Goal: Task Accomplishment & Management: Manage account settings

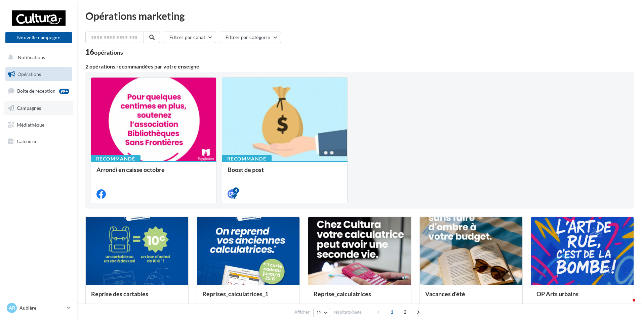
click at [23, 105] on span "Campagnes" at bounding box center [29, 108] width 24 height 6
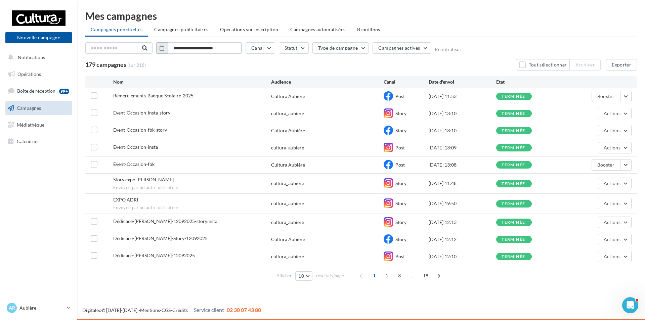
click at [174, 49] on input "**********" at bounding box center [205, 47] width 74 height 11
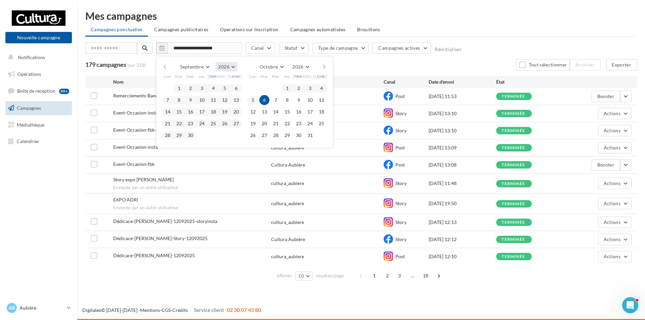
click at [236, 67] on button "2026" at bounding box center [226, 66] width 22 height 9
click at [218, 79] on button "2025" at bounding box center [214, 83] width 47 height 12
click at [165, 87] on button "1" at bounding box center [168, 88] width 10 height 10
click at [180, 134] on button "30" at bounding box center [179, 135] width 10 height 10
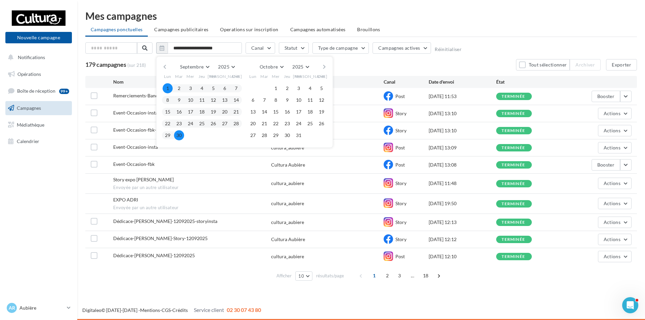
type input "**********"
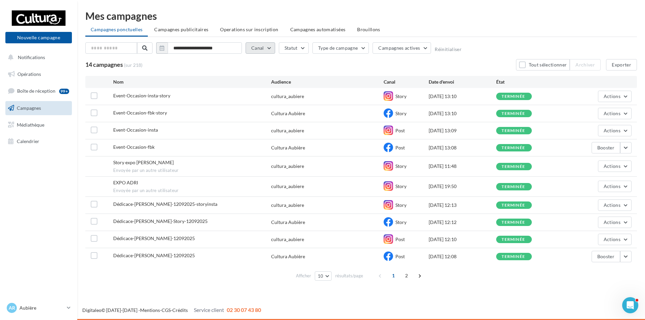
click at [273, 48] on button "Canal" at bounding box center [261, 47] width 30 height 11
click at [256, 72] on label at bounding box center [254, 72] width 7 height 7
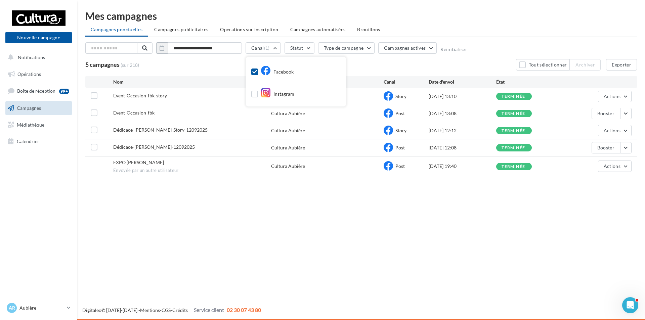
click at [365, 65] on div "5 campagnes (sur 218) Tout sélectionner Archiver Exporter" at bounding box center [361, 64] width 552 height 11
click at [627, 67] on button "Exporter" at bounding box center [621, 64] width 31 height 11
click at [273, 48] on button "Canal (1)" at bounding box center [263, 47] width 35 height 11
click at [255, 70] on icon at bounding box center [254, 72] width 5 height 5
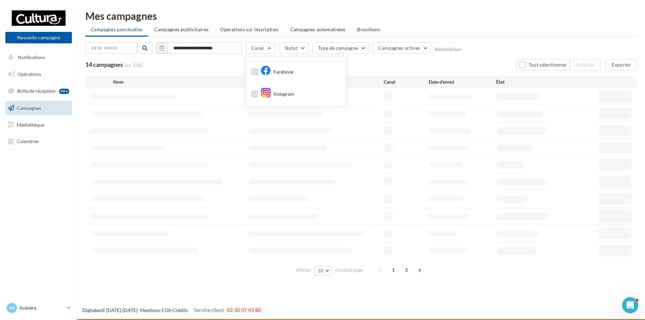
click at [253, 95] on label at bounding box center [254, 94] width 7 height 7
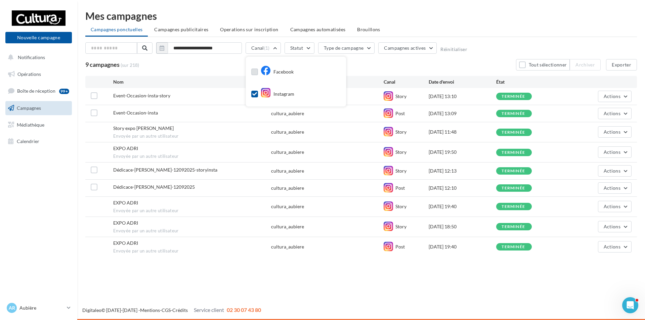
click at [376, 66] on div "9 campagnes (sur 218) Tout sélectionner Archiver Exporter" at bounding box center [361, 64] width 552 height 11
click at [628, 68] on button "Exporter" at bounding box center [621, 64] width 31 height 11
click at [333, 267] on div "**********" at bounding box center [361, 135] width 568 height 270
click at [325, 66] on div "9 campagnes (sur 218) Tout sélectionner Archiver Exporter" at bounding box center [361, 64] width 552 height 11
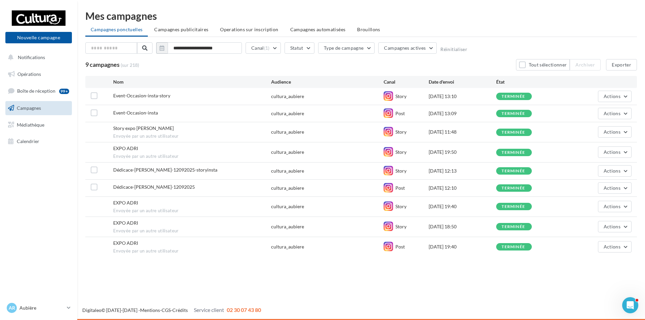
click at [334, 284] on div "Nouvelle campagne Nouvelle campagne Notifications Opérations Boîte de réception…" at bounding box center [322, 160] width 645 height 320
click at [67, 309] on link "Ar Aubière [PERSON_NAME][EMAIL_ADDRESS][DOMAIN_NAME]" at bounding box center [38, 308] width 67 height 13
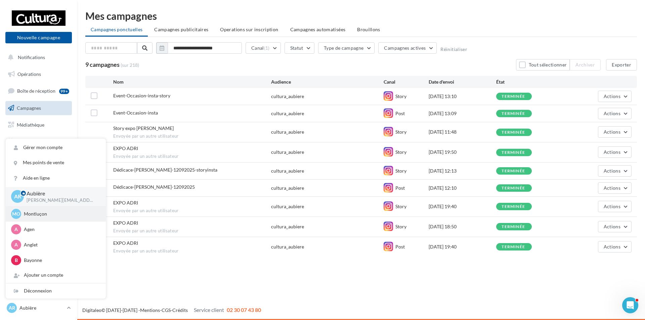
click at [39, 214] on p "Montluçon" at bounding box center [61, 214] width 74 height 7
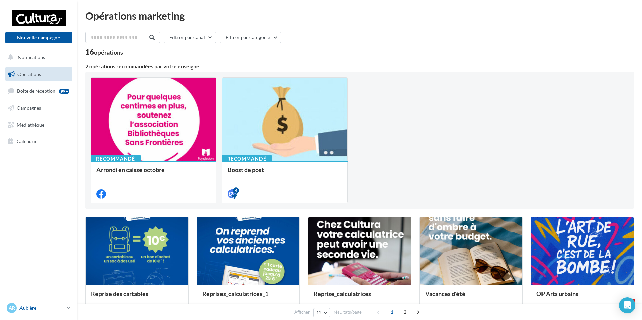
click at [63, 307] on p "Aubière" at bounding box center [41, 308] width 45 height 7
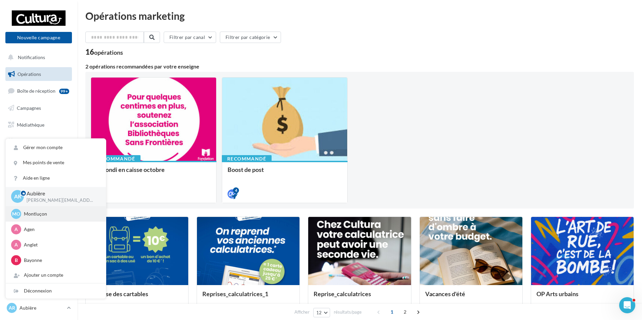
click at [39, 215] on p "Montluçon" at bounding box center [61, 214] width 74 height 7
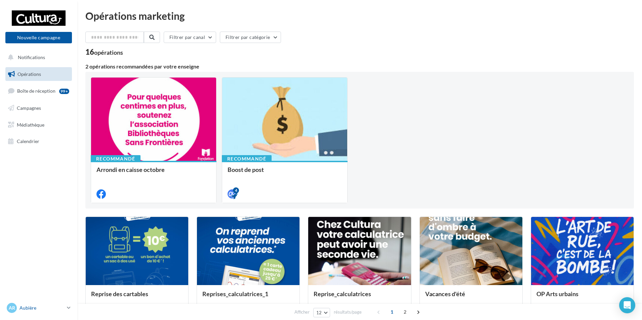
click at [67, 306] on icon at bounding box center [69, 308] width 4 height 6
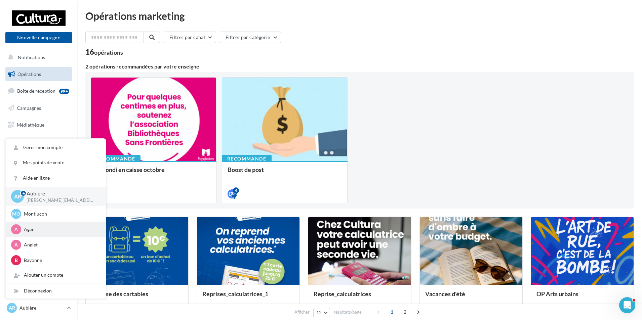
click at [34, 227] on p "Agen" at bounding box center [61, 229] width 74 height 7
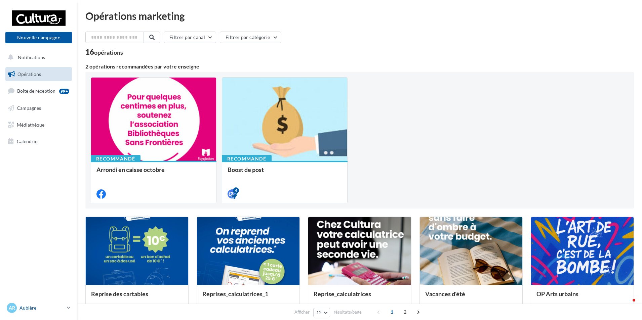
click at [67, 306] on link "Ar Aubière h.alcalay@cultura.fr" at bounding box center [38, 308] width 67 height 13
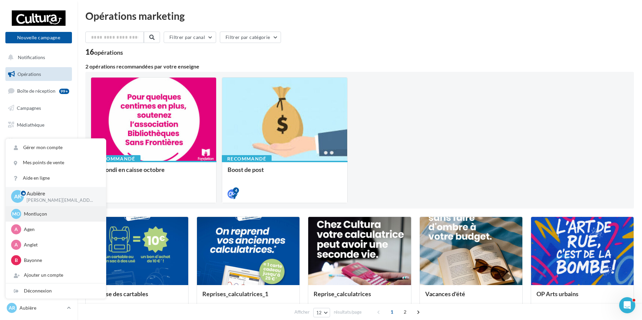
click at [40, 211] on p "Montluçon" at bounding box center [61, 214] width 74 height 7
